Goal: Task Accomplishment & Management: Manage account settings

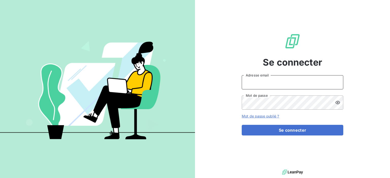
type input "[PERSON_NAME][EMAIL_ADDRESS][DOMAIN_NAME]"
click at [277, 124] on form "[PERSON_NAME][EMAIL_ADDRESS][DOMAIN_NAME] Adresse email Mot de passe Mot de pas…" at bounding box center [293, 105] width 102 height 60
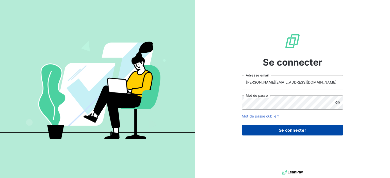
click at [276, 126] on button "Se connecter" at bounding box center [293, 130] width 102 height 11
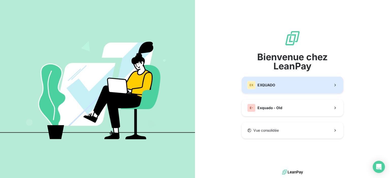
click at [263, 89] on div "EX EXQUADO" at bounding box center [261, 85] width 28 height 8
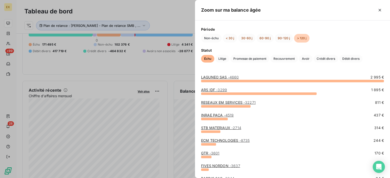
click at [139, 56] on div at bounding box center [195, 89] width 390 height 178
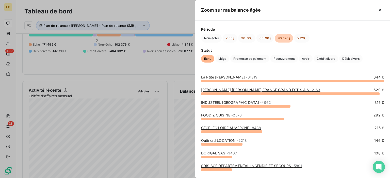
click at [184, 84] on div at bounding box center [195, 89] width 390 height 178
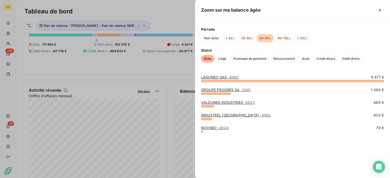
click at [169, 104] on div at bounding box center [195, 89] width 390 height 178
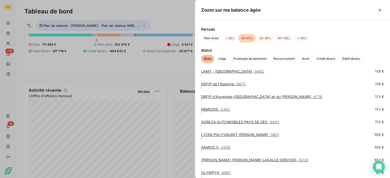
scroll to position [683, 0]
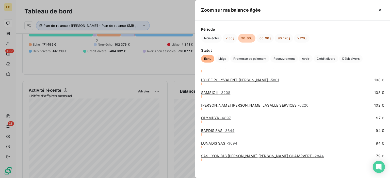
click at [163, 106] on div at bounding box center [195, 89] width 390 height 178
